Goal: Find specific fact

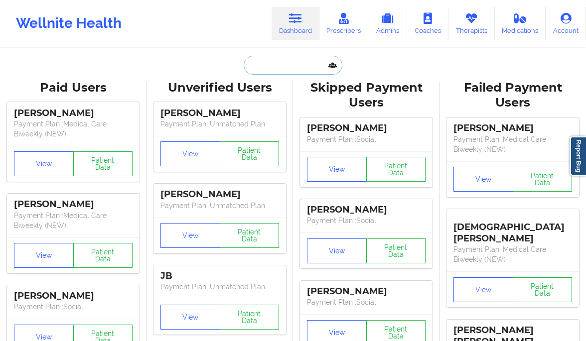
click at [270, 61] on input "text" at bounding box center [293, 65] width 99 height 19
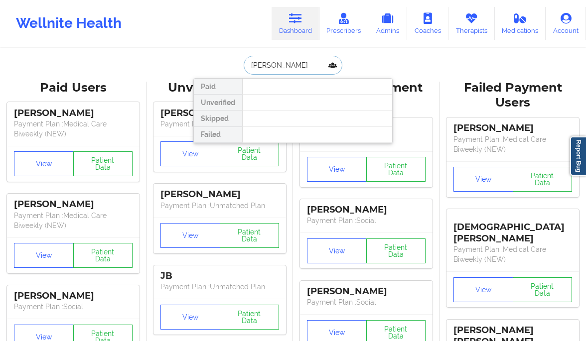
click at [299, 65] on input "[PERSON_NAME]" at bounding box center [293, 65] width 99 height 19
paste input "[EMAIL_ADDRESS][DOMAIN_NAME]"
type input "[EMAIL_ADDRESS][DOMAIN_NAME]"
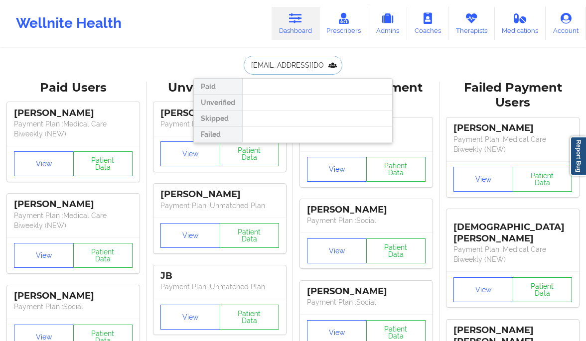
scroll to position [0, 24]
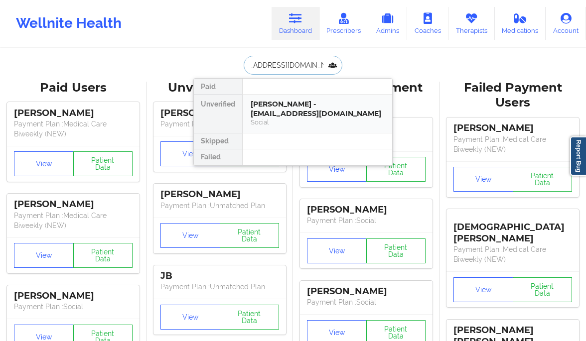
click at [294, 102] on div "[PERSON_NAME] - [EMAIL_ADDRESS][DOMAIN_NAME]" at bounding box center [318, 109] width 134 height 18
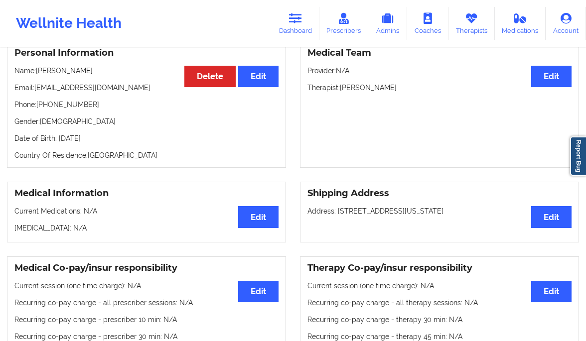
scroll to position [94, 0]
drag, startPoint x: 98, startPoint y: 70, endPoint x: 37, endPoint y: 78, distance: 61.2
click at [37, 76] on p "Name: [PERSON_NAME]" at bounding box center [146, 71] width 264 height 10
copy p "[PERSON_NAME]"
